Goal: Information Seeking & Learning: Learn about a topic

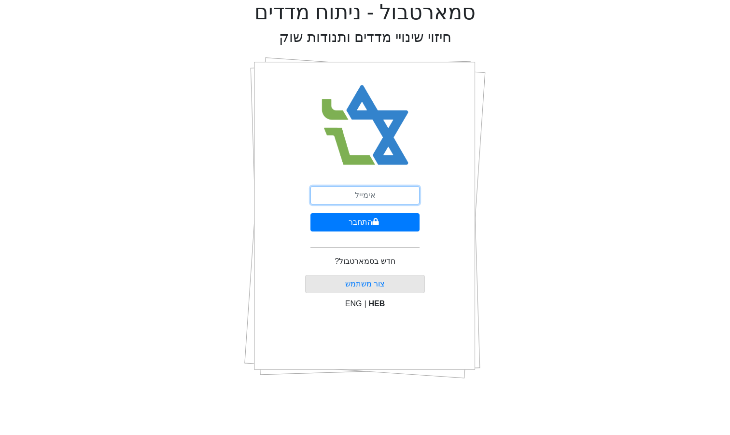
click at [384, 193] on input "email" at bounding box center [364, 195] width 109 height 18
click at [403, 198] on input "email" at bounding box center [364, 195] width 109 height 18
type input "ש"
type input "[EMAIL_ADDRESS][DOMAIN_NAME]"
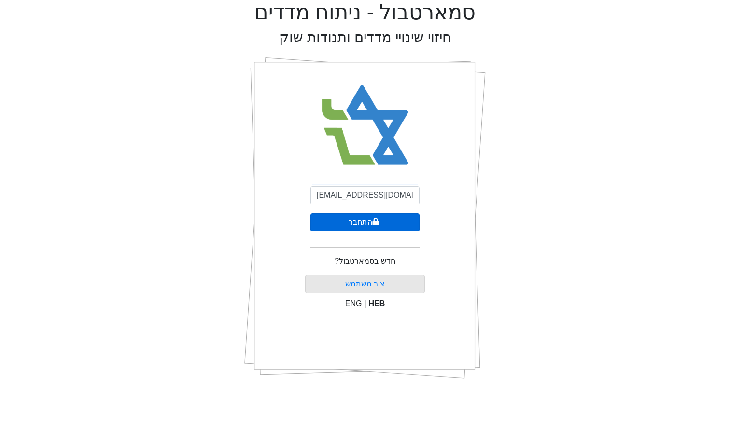
click at [396, 222] on button "התחבר" at bounding box center [364, 222] width 109 height 18
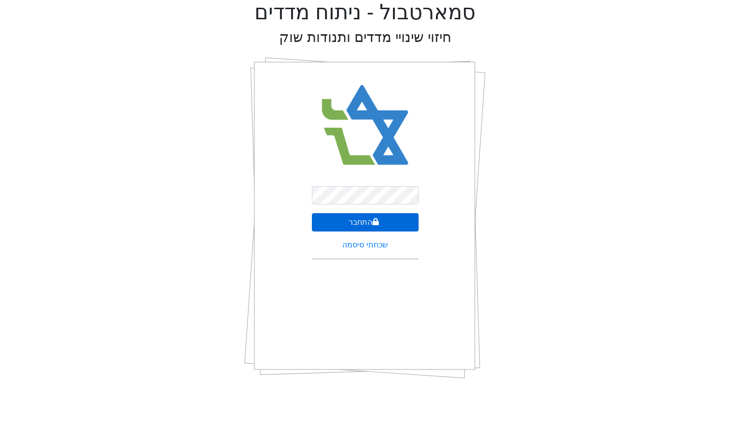
click at [377, 218] on icon "submit" at bounding box center [375, 222] width 7 height 8
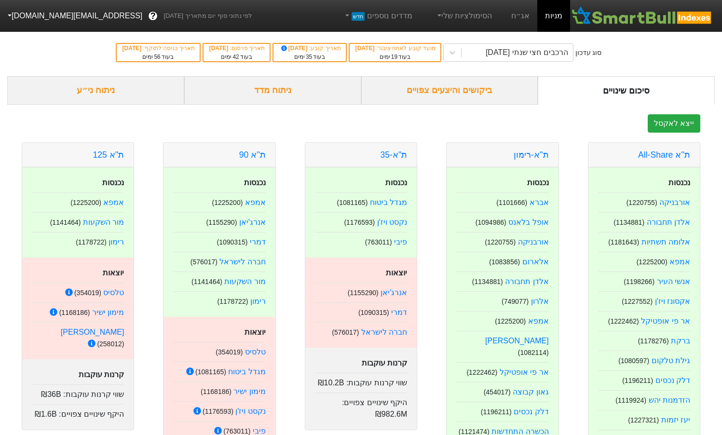
click at [333, 102] on div "ניתוח מדד" at bounding box center [272, 90] width 177 height 28
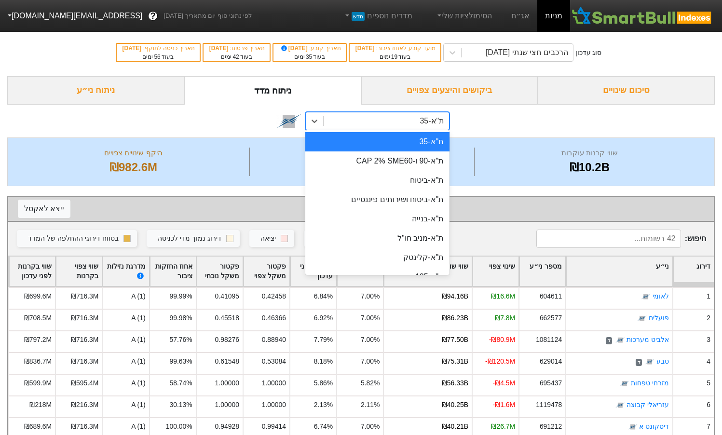
click at [384, 125] on div "ת"א-35" at bounding box center [386, 120] width 125 height 17
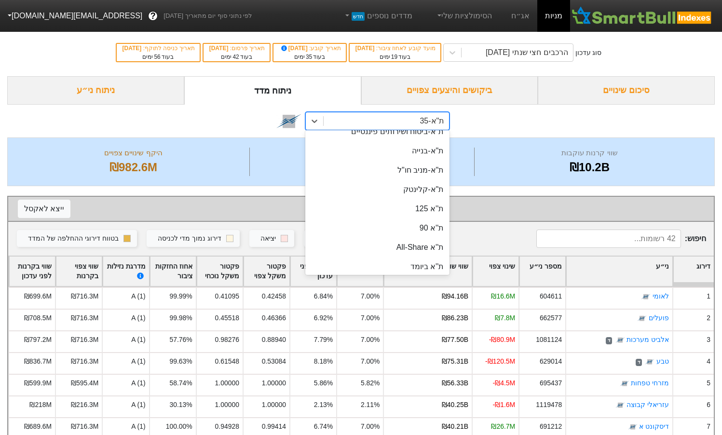
scroll to position [145, 0]
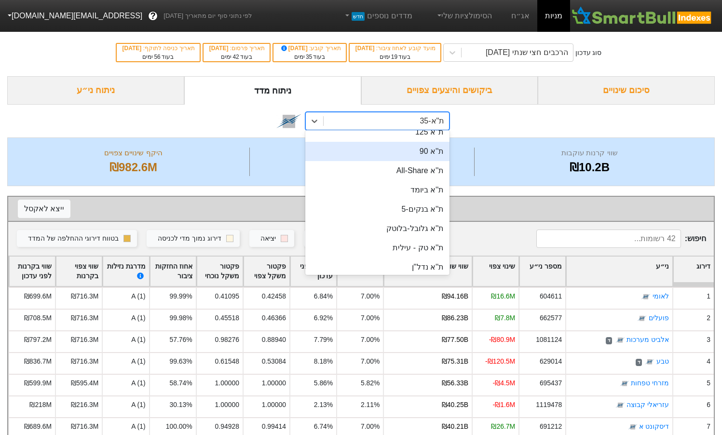
click at [428, 155] on div "ת''א 90" at bounding box center [378, 151] width 144 height 19
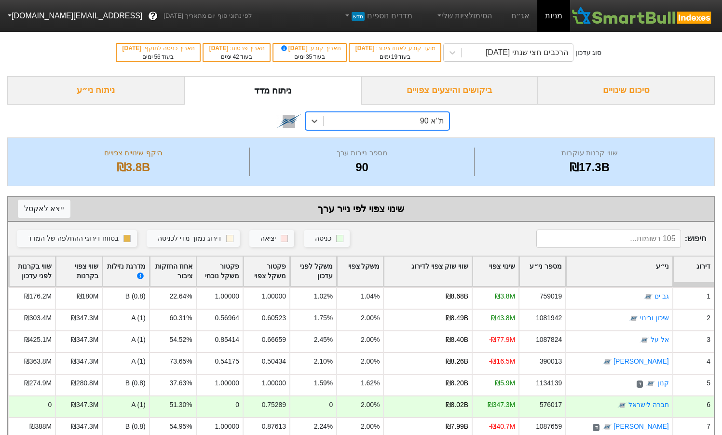
click at [701, 272] on div "דירוג" at bounding box center [694, 272] width 41 height 30
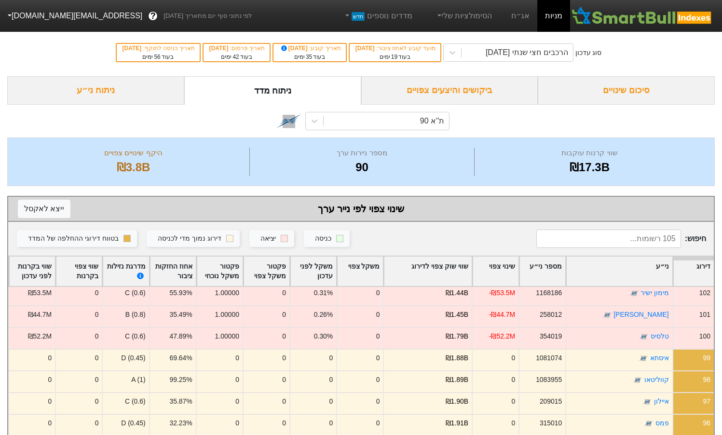
scroll to position [97, 0]
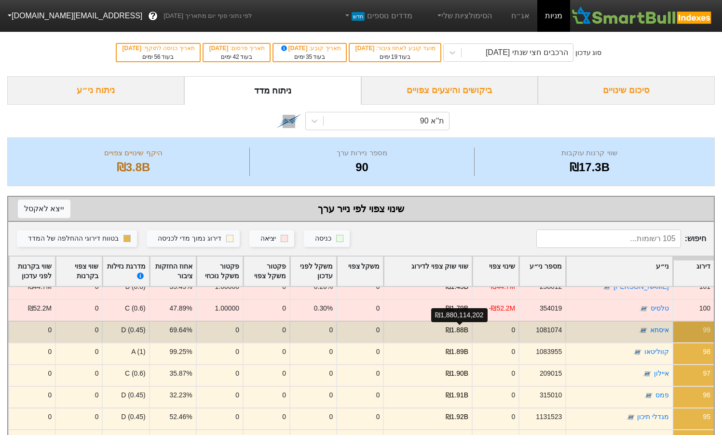
click at [465, 330] on div "₪1.88B" at bounding box center [457, 330] width 23 height 10
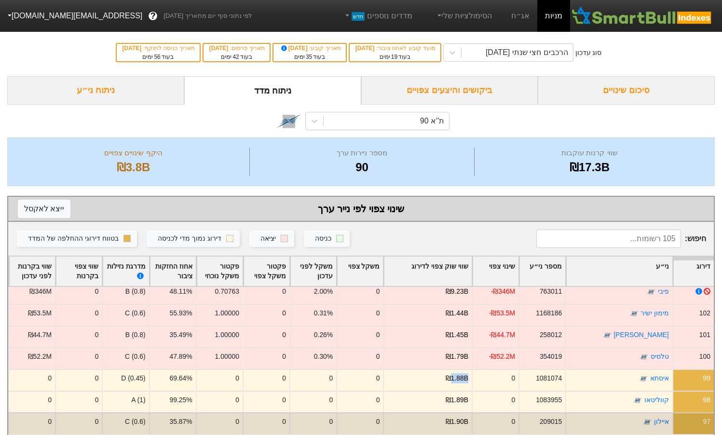
scroll to position [0, 0]
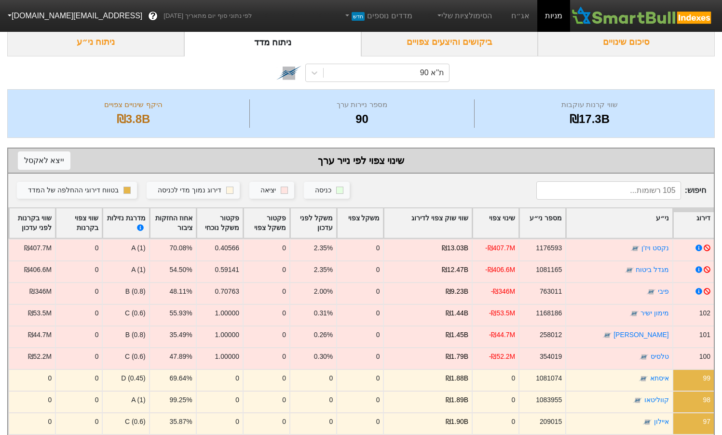
click at [662, 94] on div "שווי קרנות עוקבות ₪17.3B מספר ניירות ערך 90 היקף שינויים צפויים ₪3.8B" at bounding box center [361, 113] width 708 height 49
